Goal: Communication & Community: Ask a question

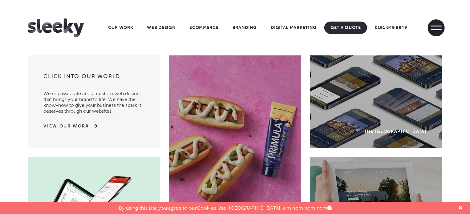
click at [435, 28] on span at bounding box center [436, 27] width 17 height 17
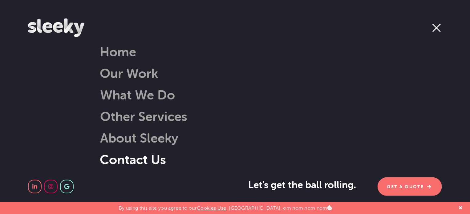
click at [133, 158] on link "Contact Us" at bounding box center [133, 159] width 66 height 16
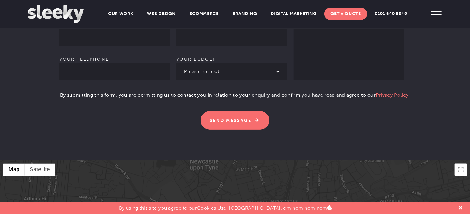
scroll to position [400, 0]
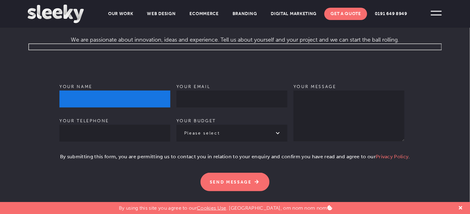
drag, startPoint x: 100, startPoint y: 86, endPoint x: 110, endPoint y: 88, distance: 9.6
click at [100, 90] on input "Your name" at bounding box center [114, 98] width 111 height 17
type input "Geetika Verma"
type input "07865987398"
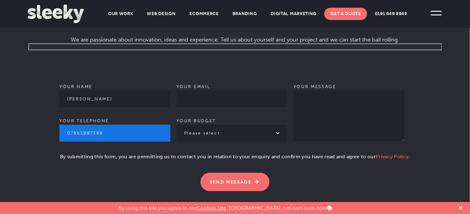
type input "geetika.onlinemediapublisher@gmail.com"
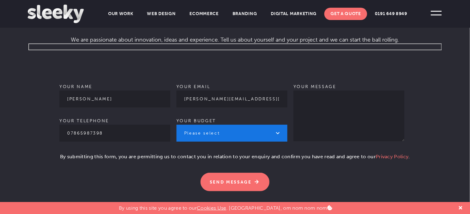
click at [222, 127] on select "Please select £1k - £2k £2k - £3k £3k - £4k £4k - £5k £5k - £10k More than £10k" at bounding box center [231, 133] width 111 height 17
select select "£1k - £2k"
click at [176, 125] on select "Please select £1k - £2k £2k - £3k £3k - £4k £4k - £5k £5k - £10k More than £10k" at bounding box center [231, 133] width 111 height 17
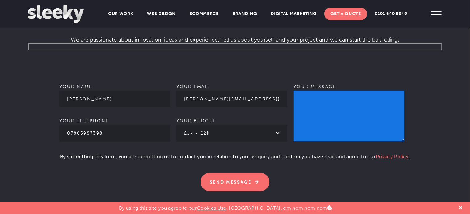
click at [324, 105] on textarea "Your message" at bounding box center [348, 115] width 111 height 51
paste textarea "Hi, I know agencies like yours handle multiple clients who constantly need qual…"
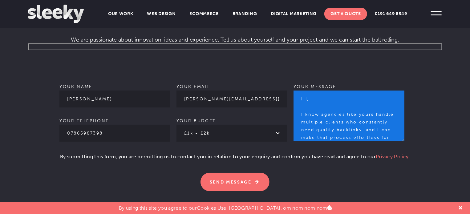
scroll to position [237, 0]
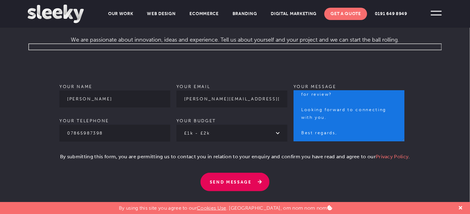
type textarea "Hi, I know agencies like yours handle multiple clients who constantly need qual…"
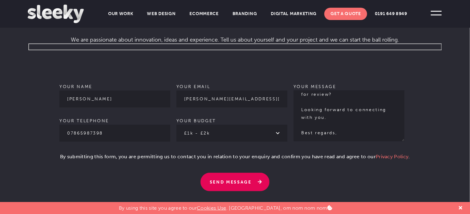
click at [245, 176] on input "Send Message" at bounding box center [234, 182] width 69 height 18
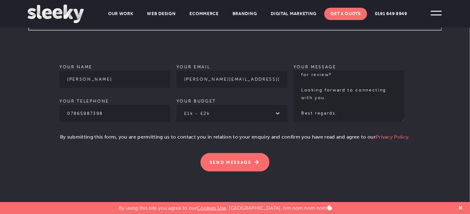
scroll to position [431, 0]
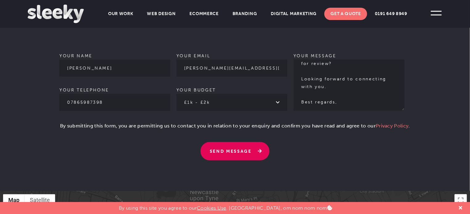
click at [247, 149] on input "Send Message" at bounding box center [234, 151] width 69 height 18
click at [249, 145] on input "Send Message" at bounding box center [234, 151] width 69 height 18
drag, startPoint x: 249, startPoint y: 145, endPoint x: 246, endPoint y: 142, distance: 4.8
click at [249, 145] on input "Send Message" at bounding box center [234, 151] width 69 height 18
